Goal: Find specific page/section: Find specific page/section

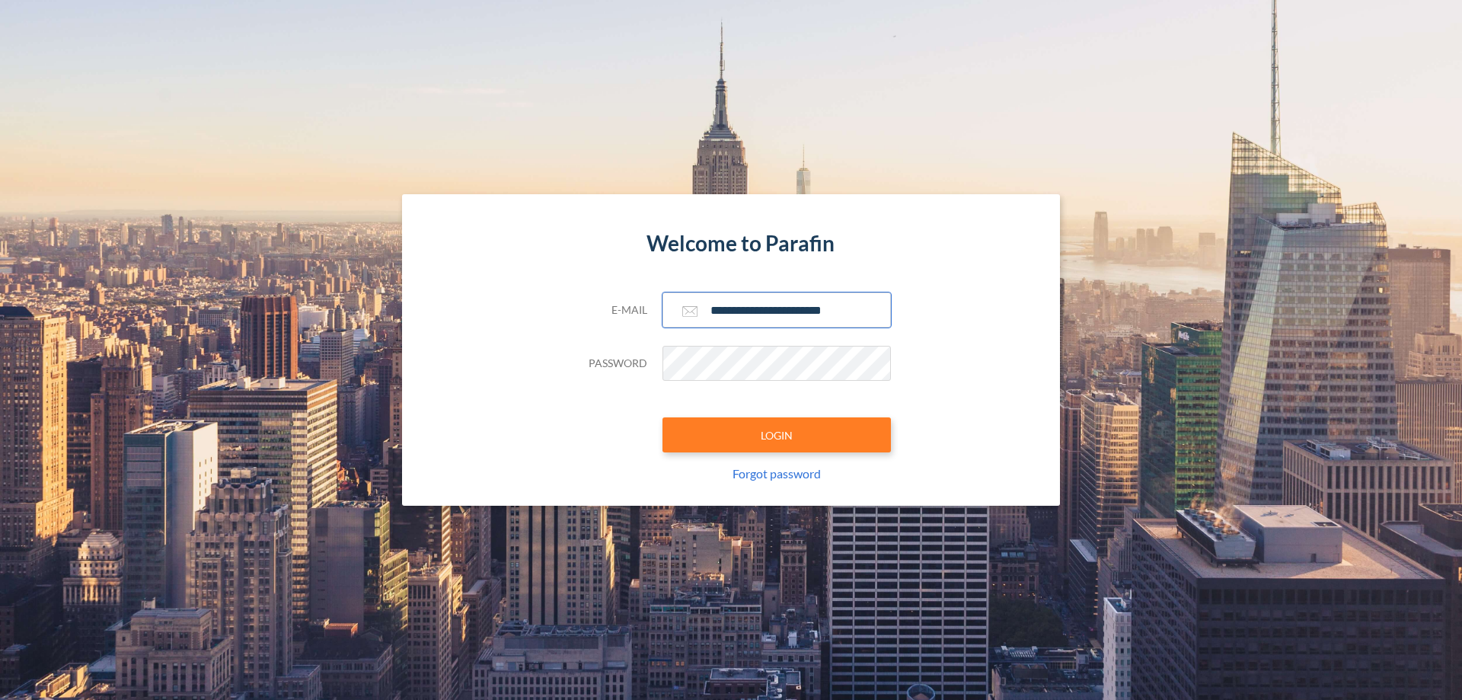
type input "**********"
click at [776, 435] on button "LOGIN" at bounding box center [776, 434] width 228 height 35
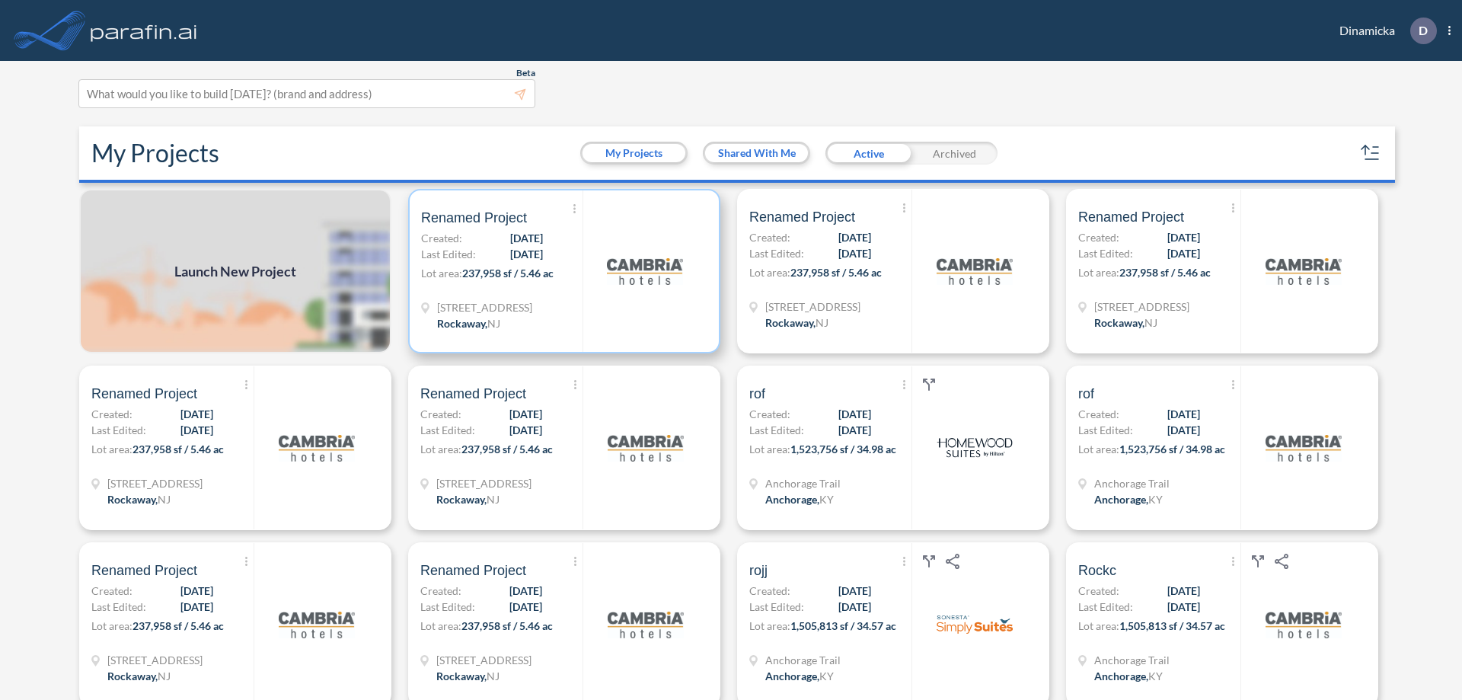
scroll to position [4, 0]
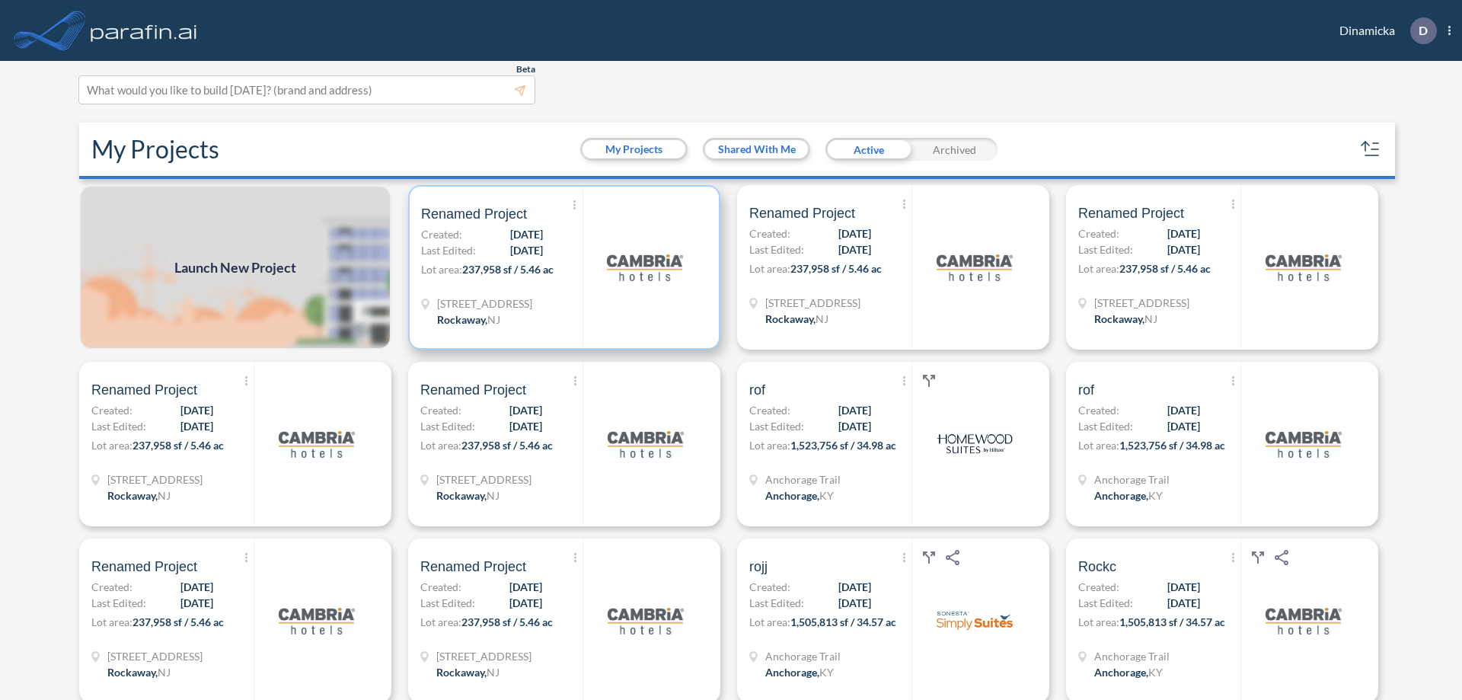
click at [561, 267] on p "Lot area: 237,958 sf / 5.46 ac" at bounding box center [501, 272] width 161 height 22
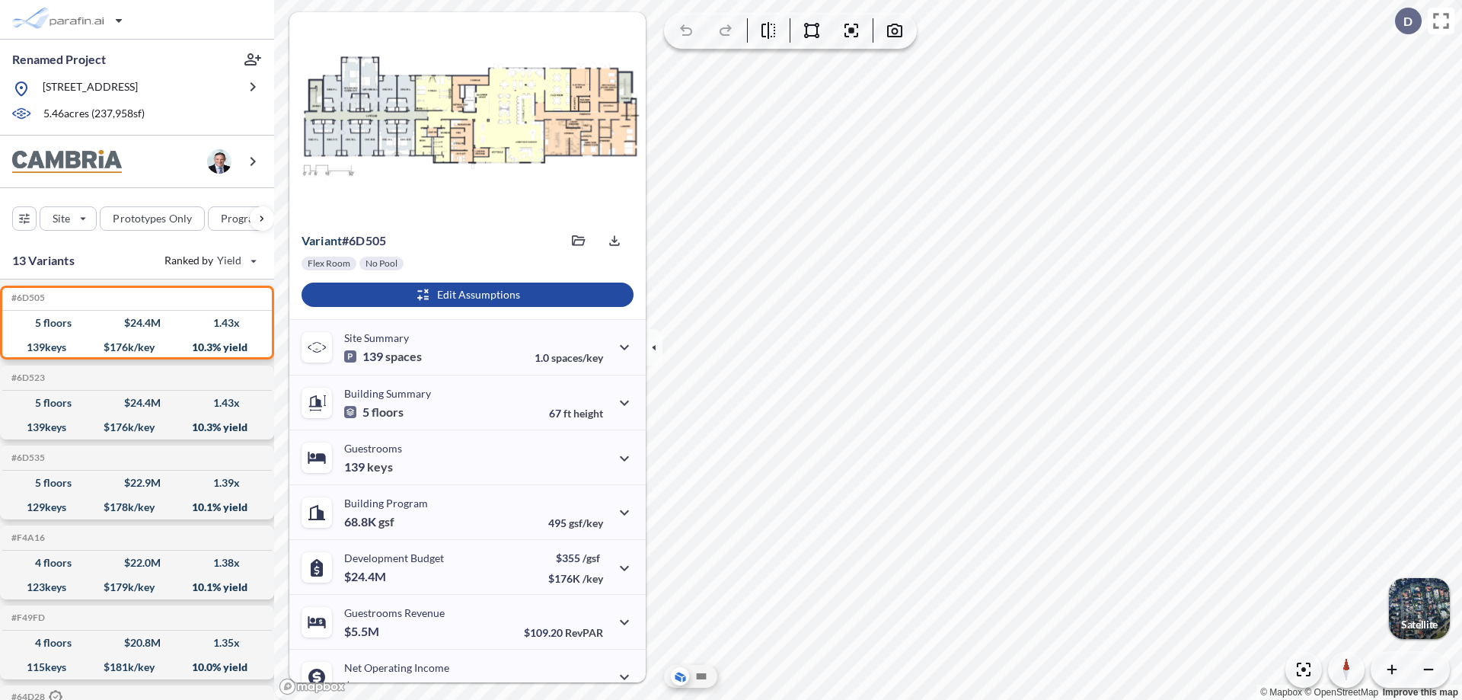
scroll to position [77, 0]
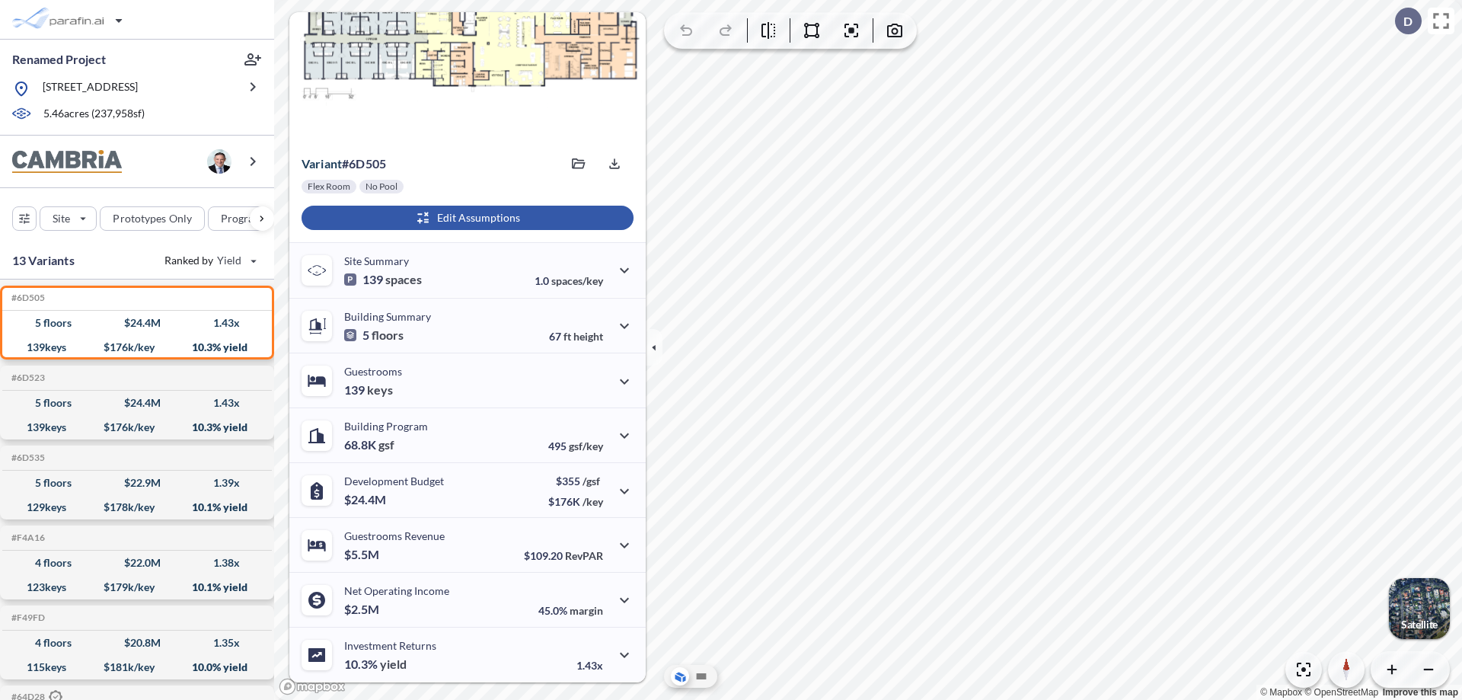
click at [465, 218] on div "button" at bounding box center [467, 218] width 332 height 24
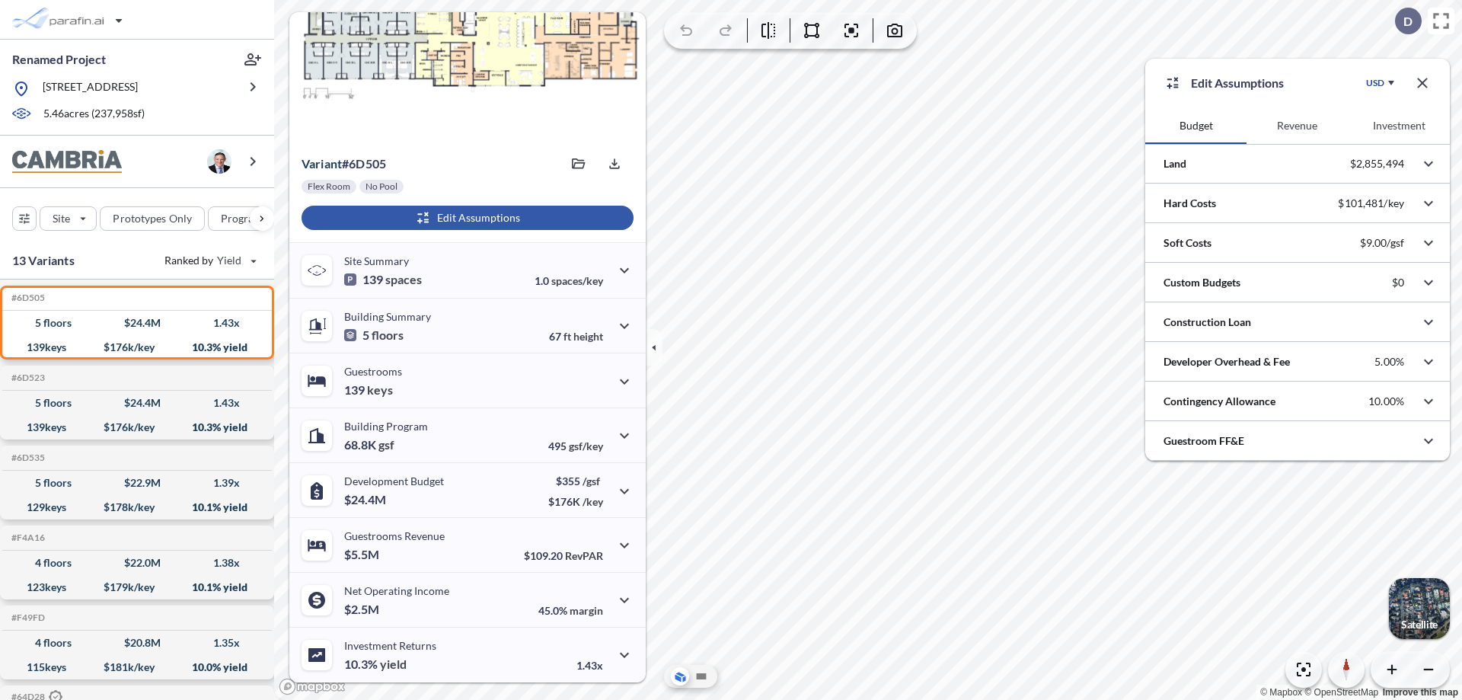
click at [1296, 126] on button "Revenue" at bounding box center [1296, 125] width 101 height 37
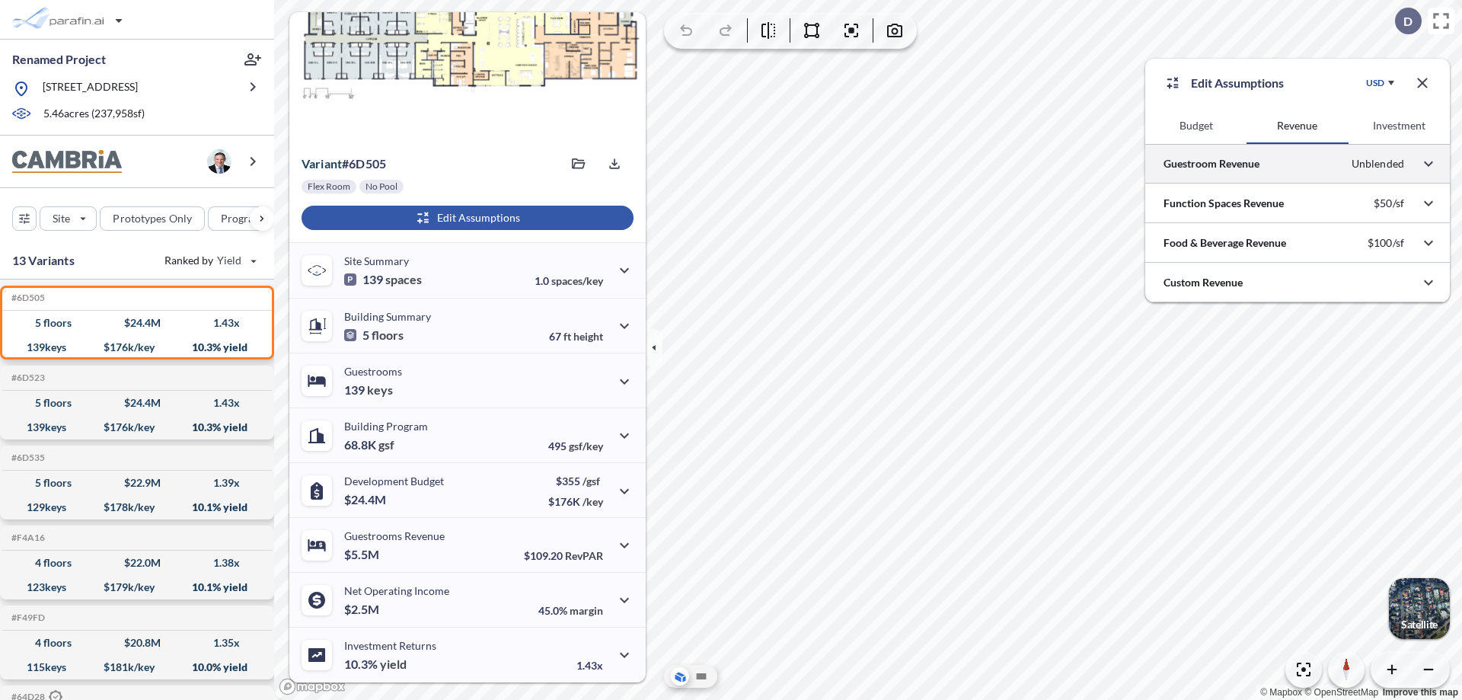
click at [1297, 164] on div at bounding box center [1297, 163] width 304 height 39
